Goal: Information Seeking & Learning: Learn about a topic

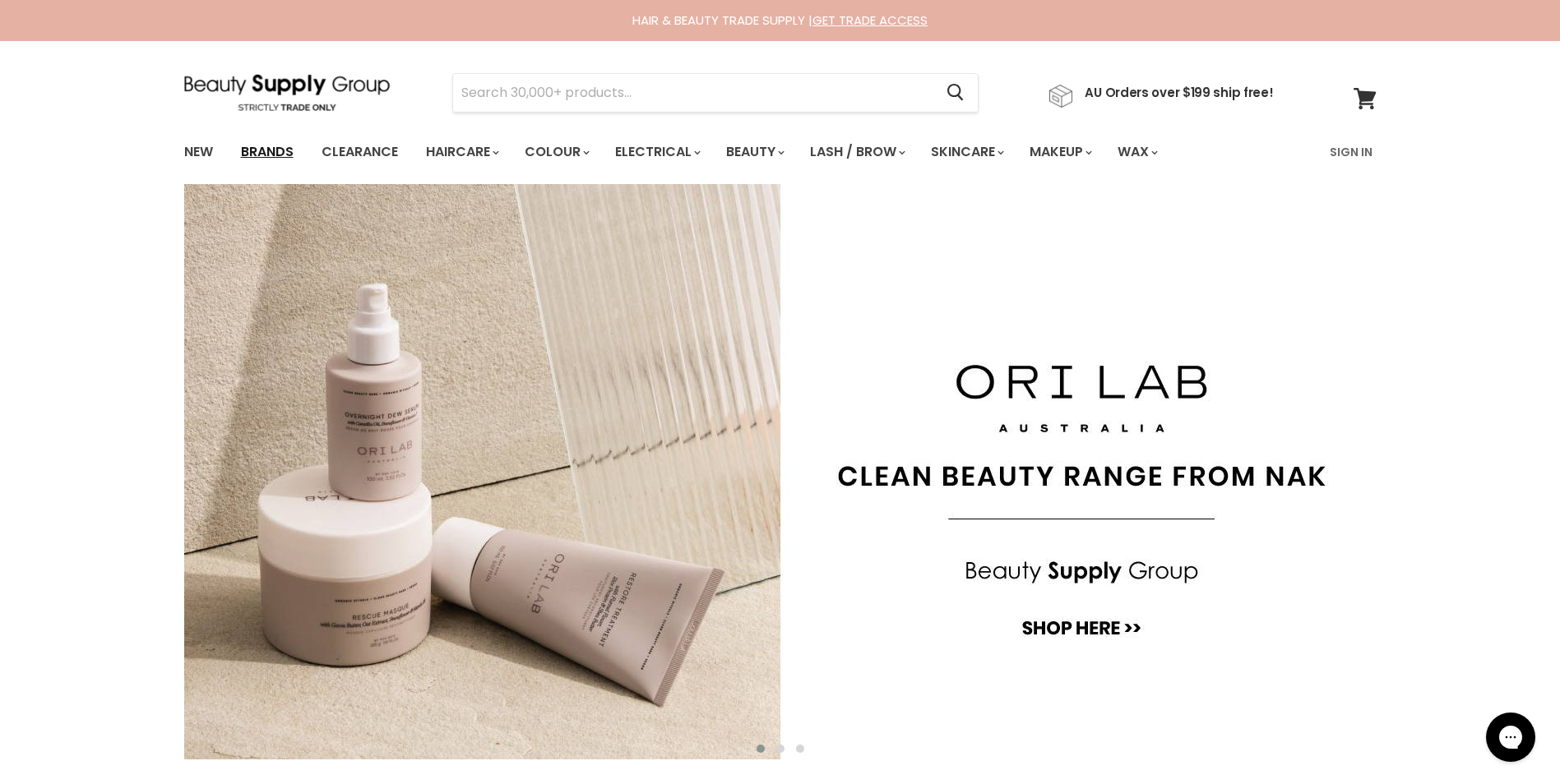
click at [263, 149] on link "Brands" at bounding box center [267, 152] width 77 height 34
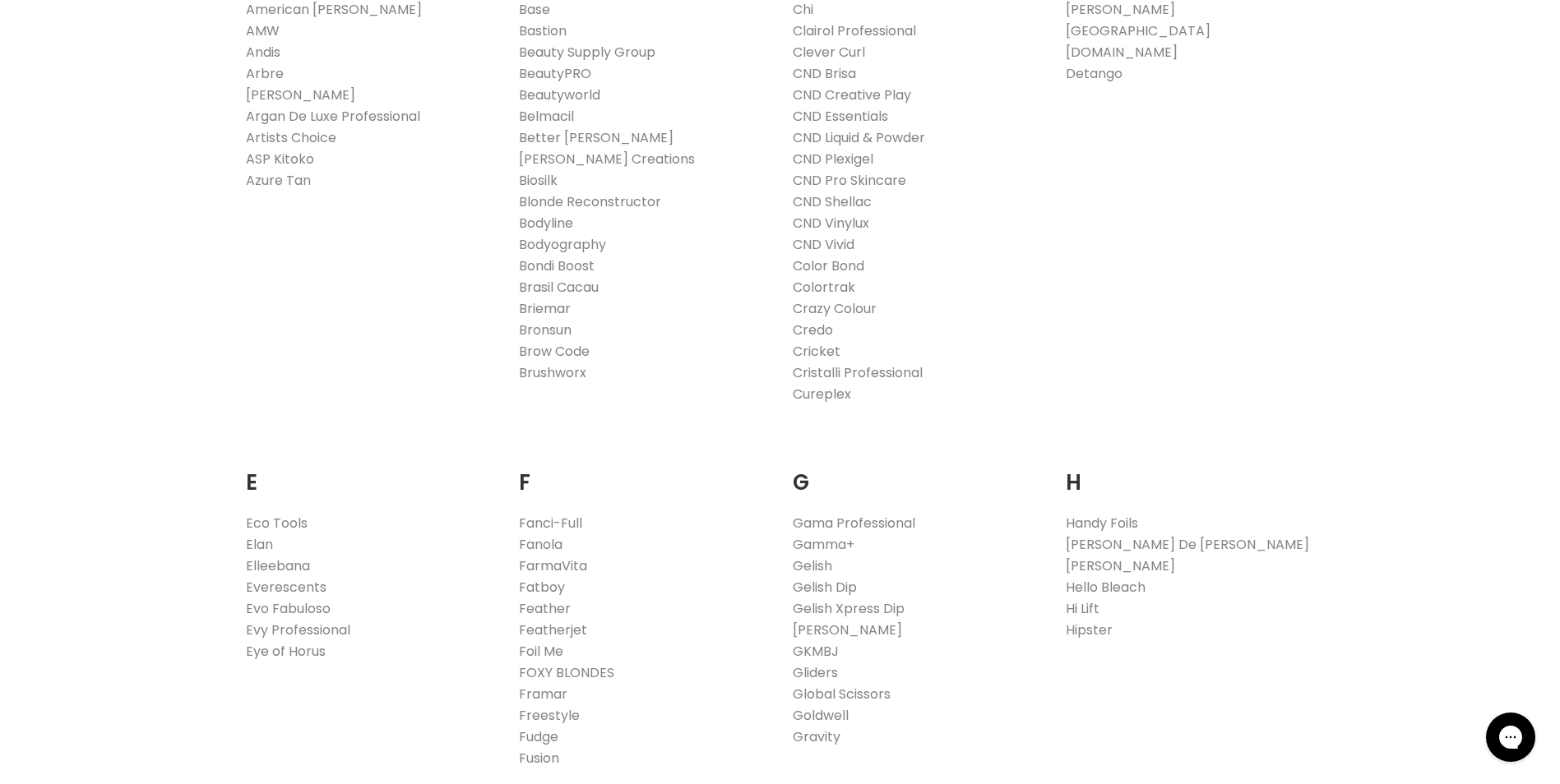
scroll to position [740, 0]
click at [317, 609] on link "Evo Fabuloso" at bounding box center [288, 607] width 85 height 19
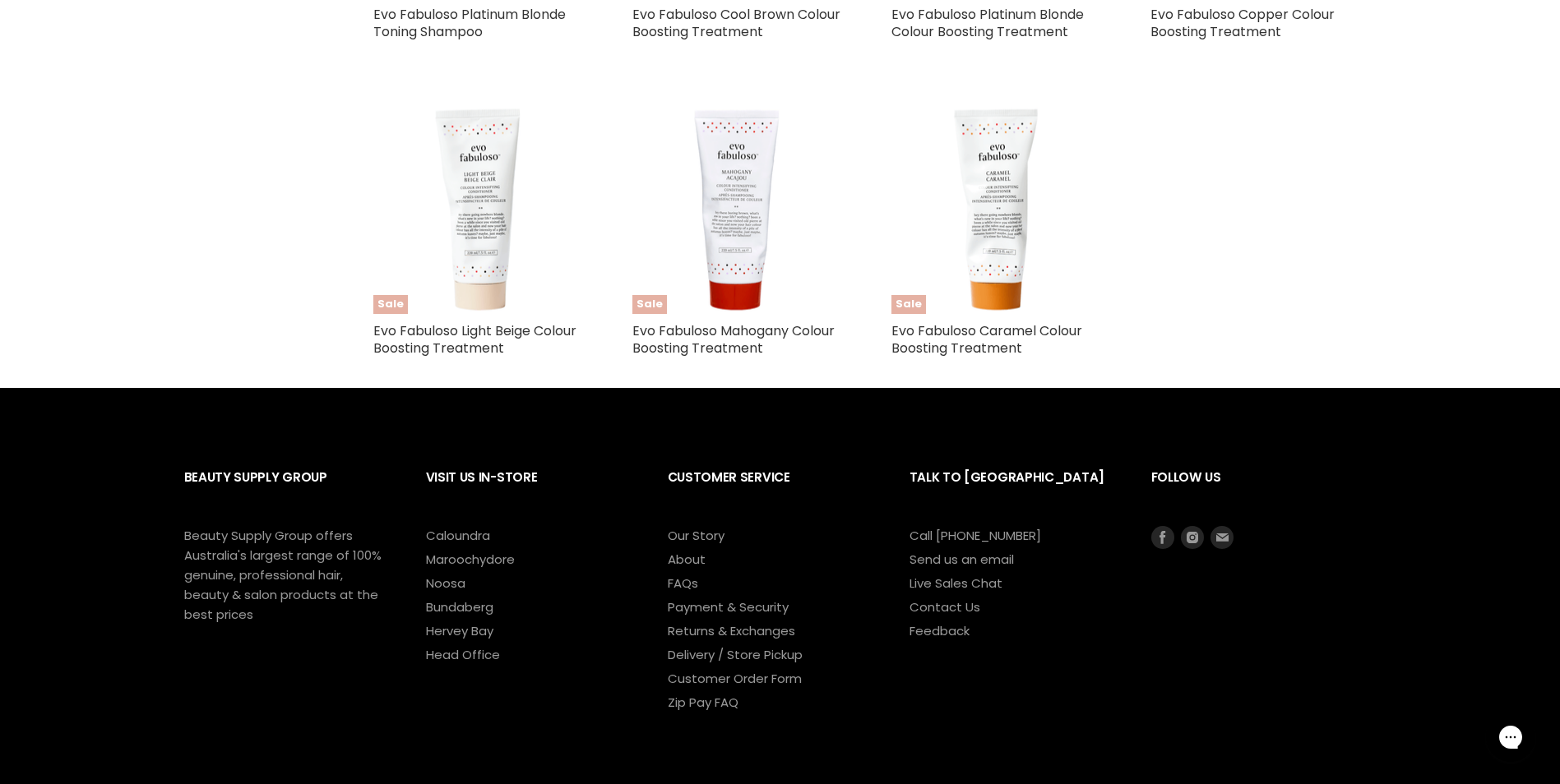
scroll to position [735, 0]
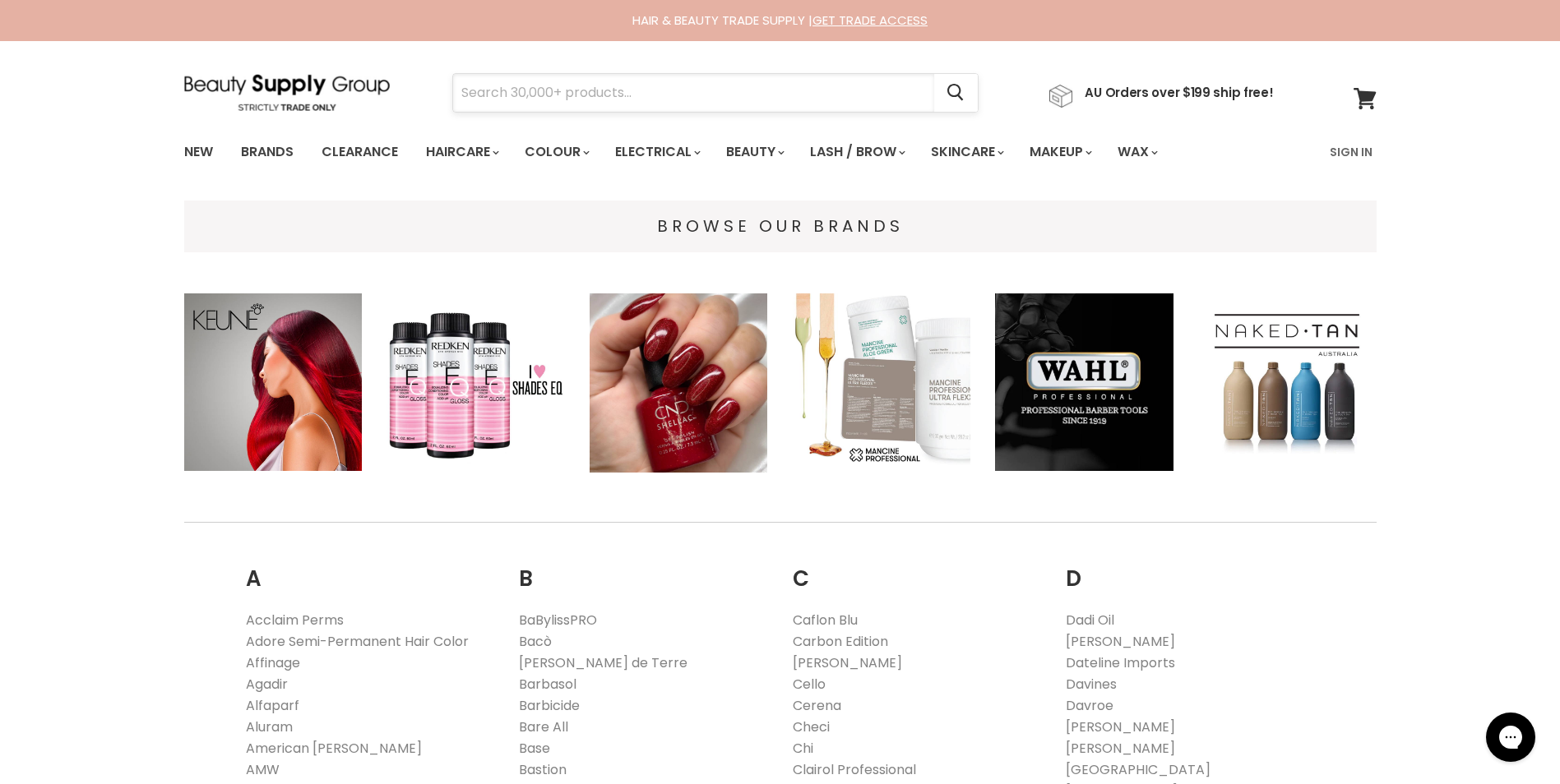
click at [511, 92] on input "Search" at bounding box center [693, 93] width 481 height 38
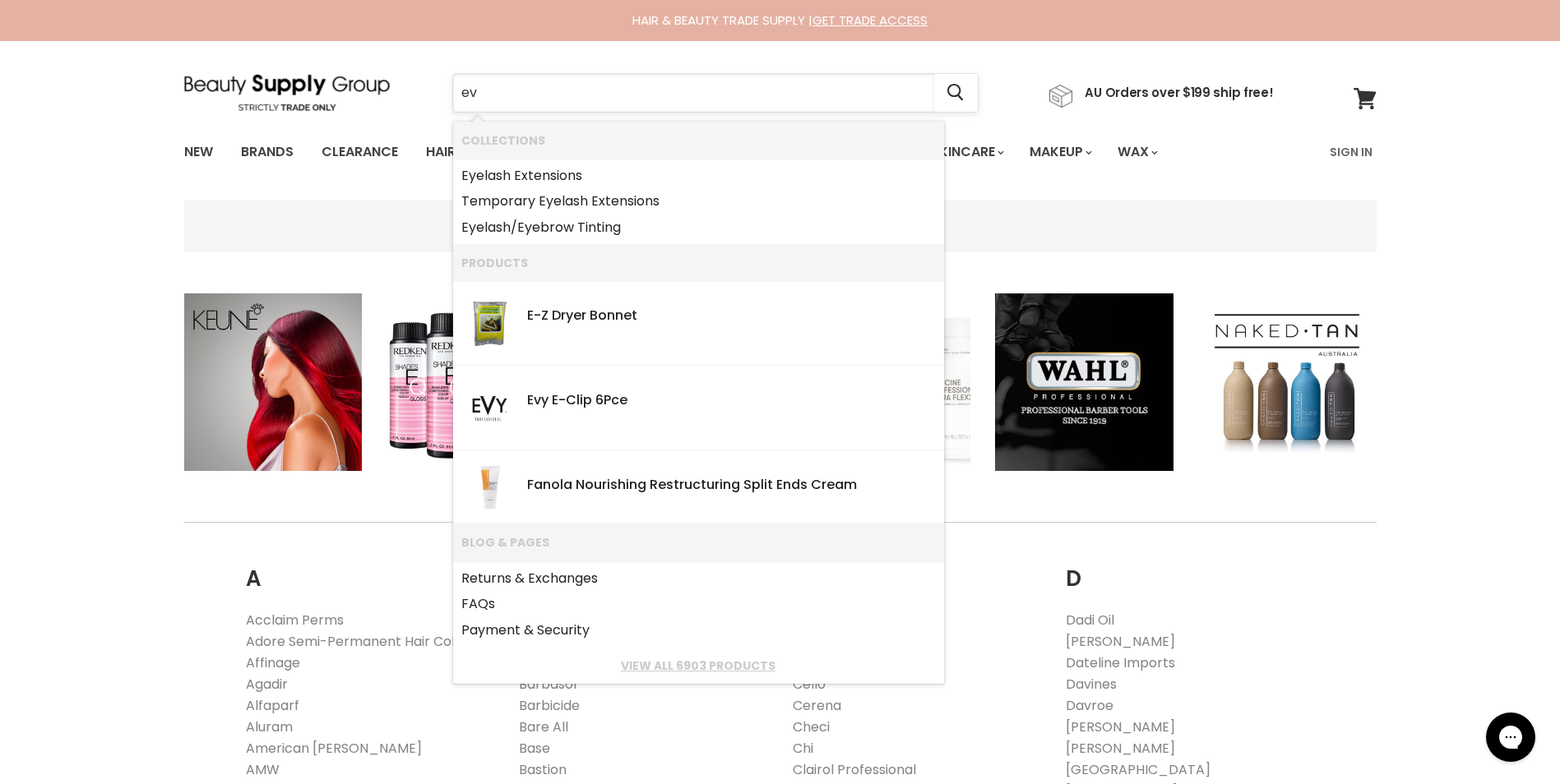
type input "evo"
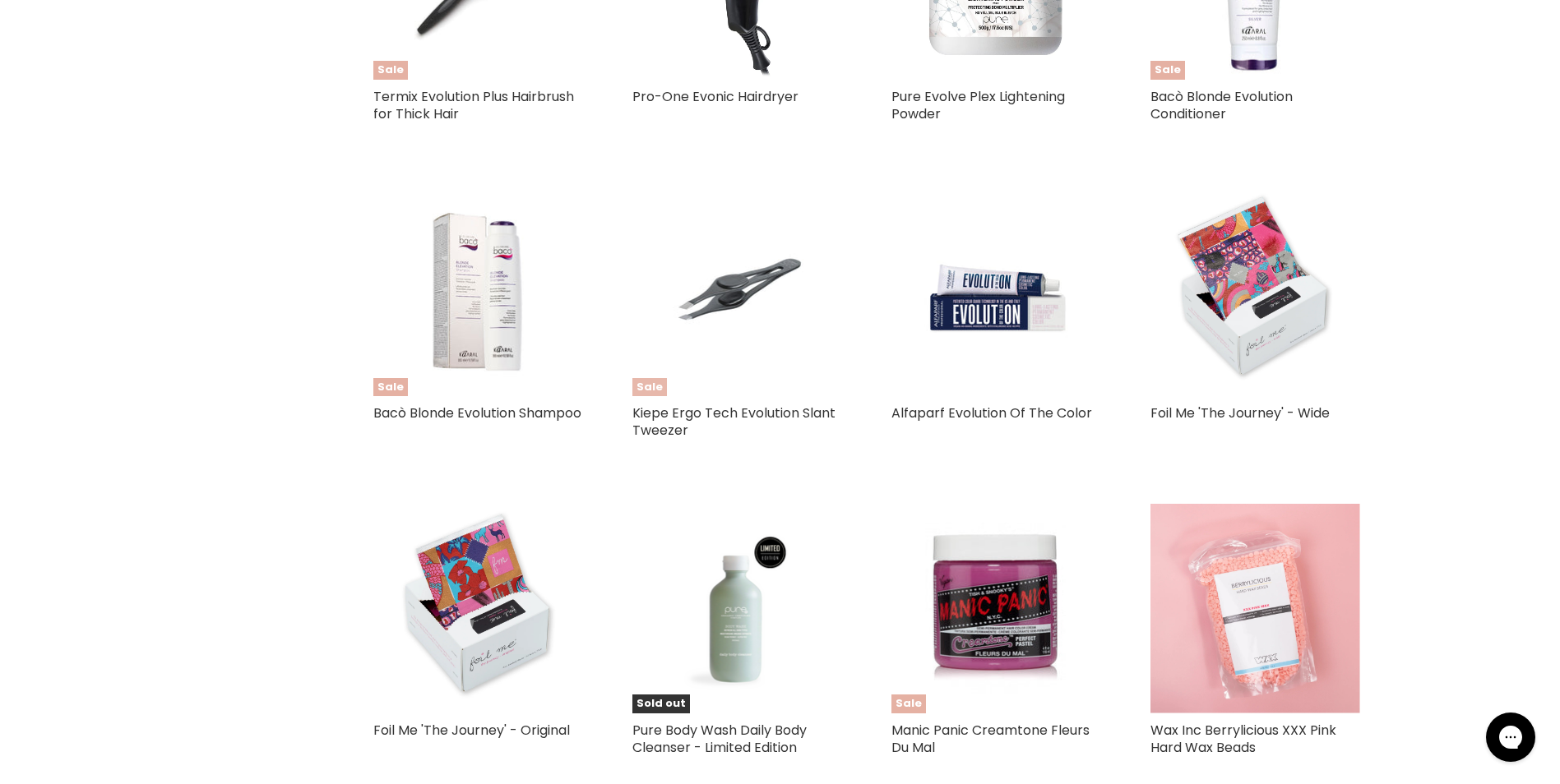
scroll to position [1891, 0]
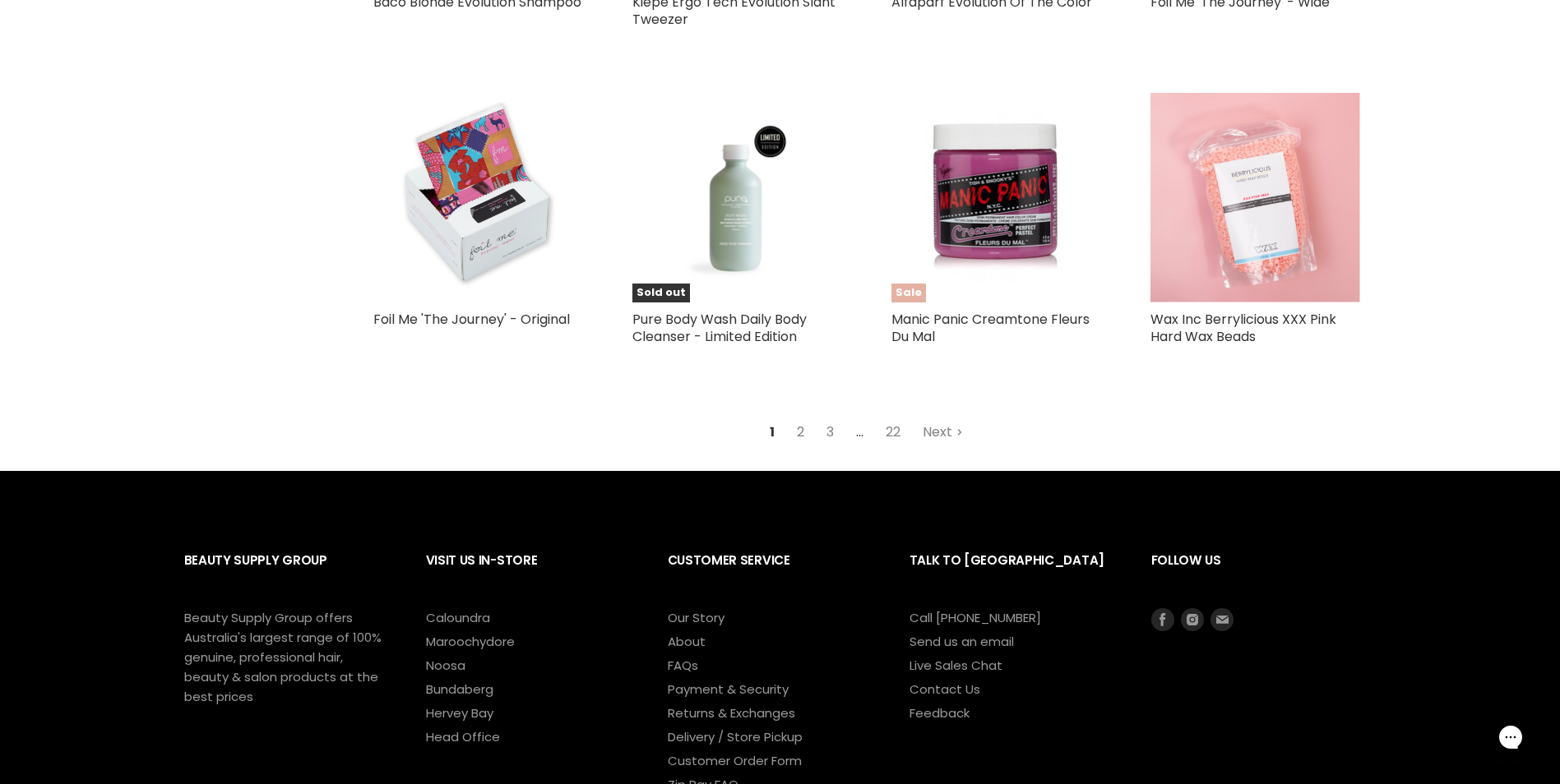
click at [812, 430] on link "2" at bounding box center [800, 431] width 26 height 29
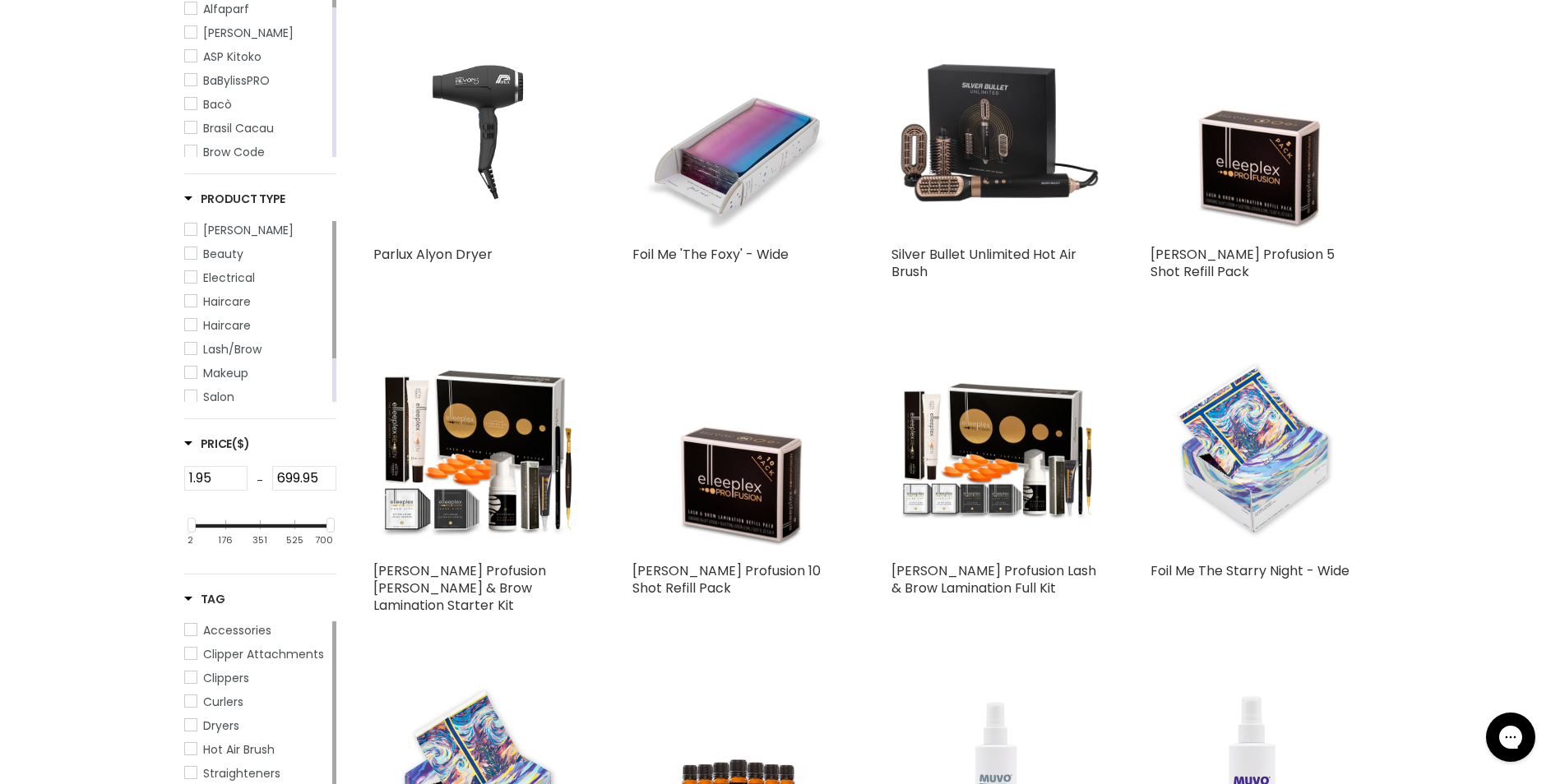
scroll to position [342, 0]
